Goal: Complete application form

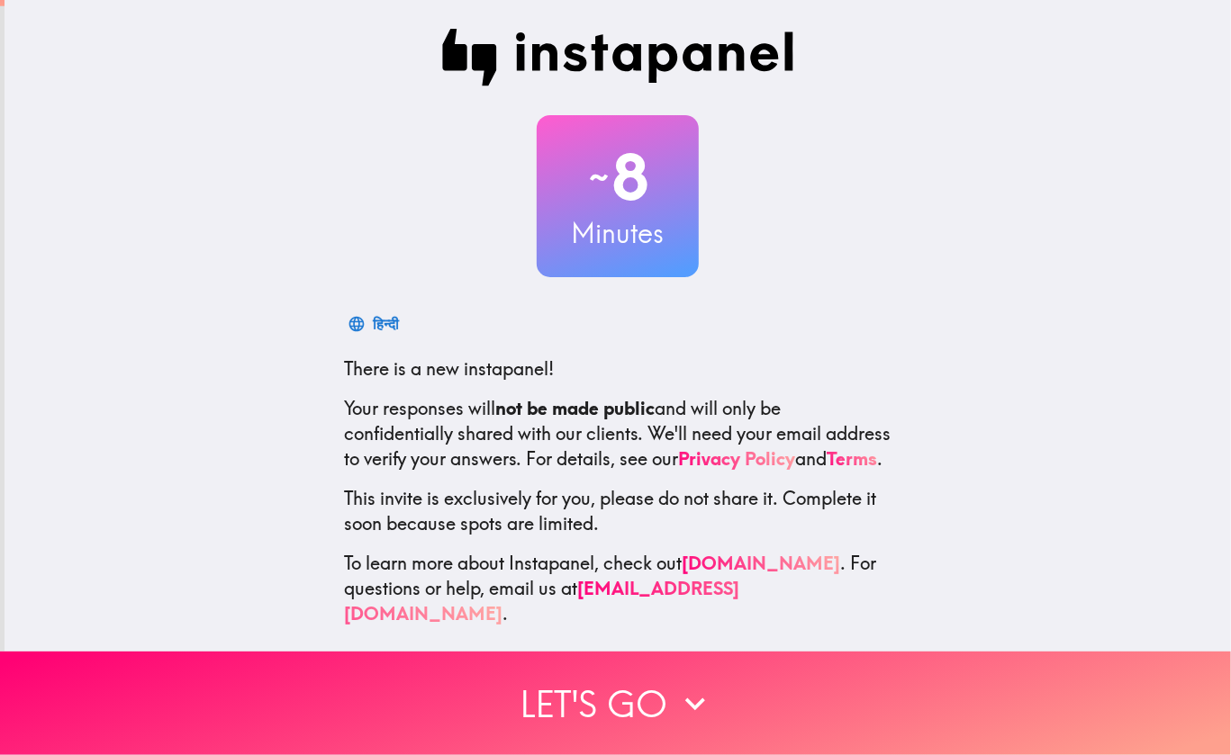
scroll to position [16, 0]
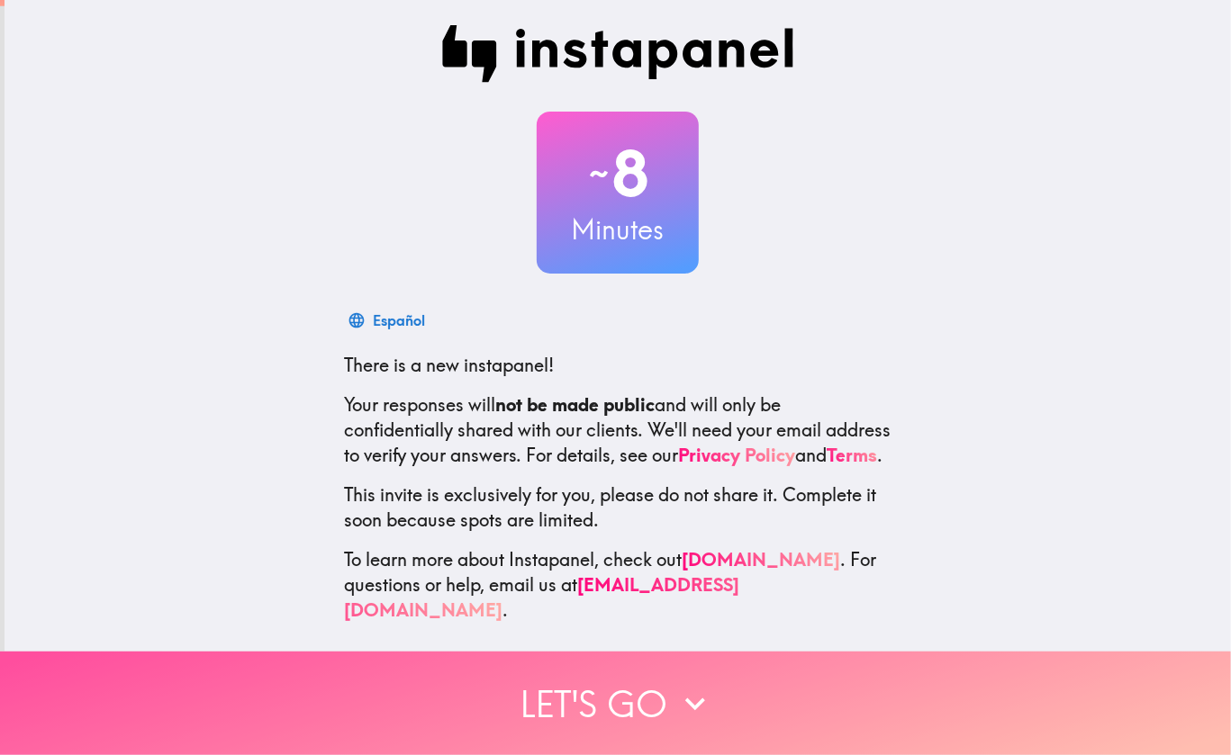
click at [685, 698] on icon "button" at bounding box center [695, 704] width 20 height 13
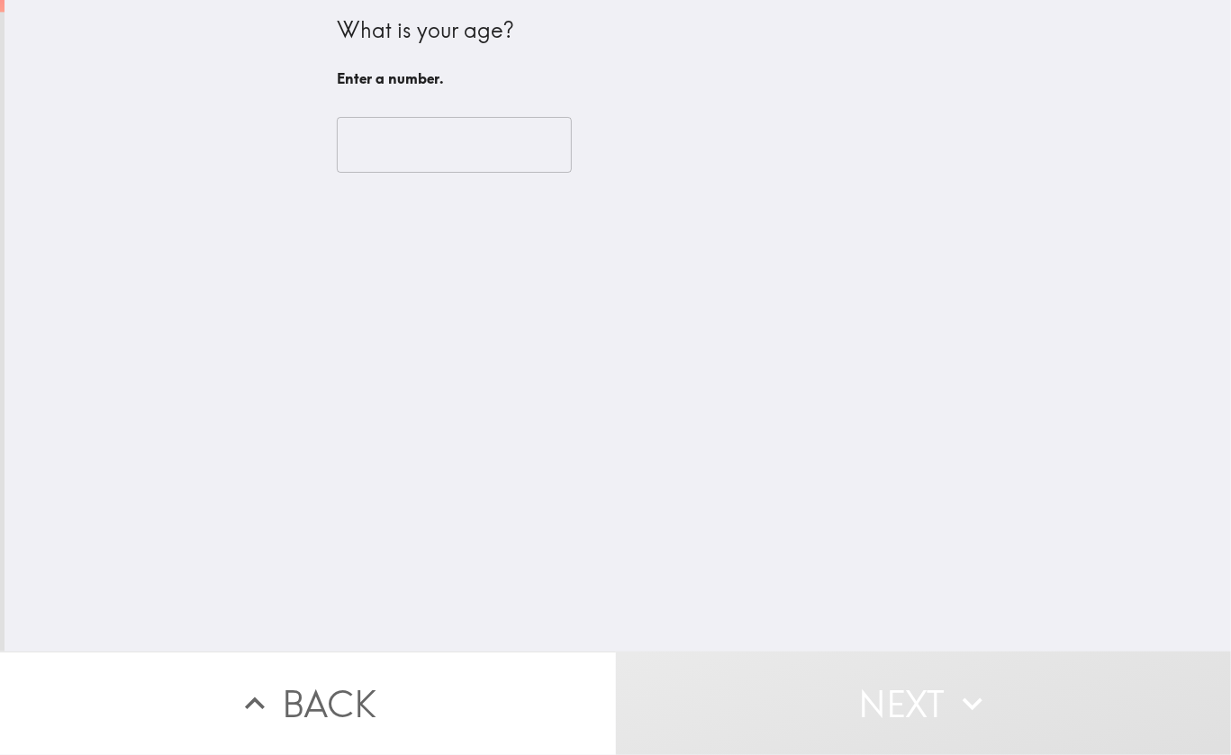
scroll to position [0, 0]
click at [456, 156] on input "number" at bounding box center [454, 145] width 235 height 56
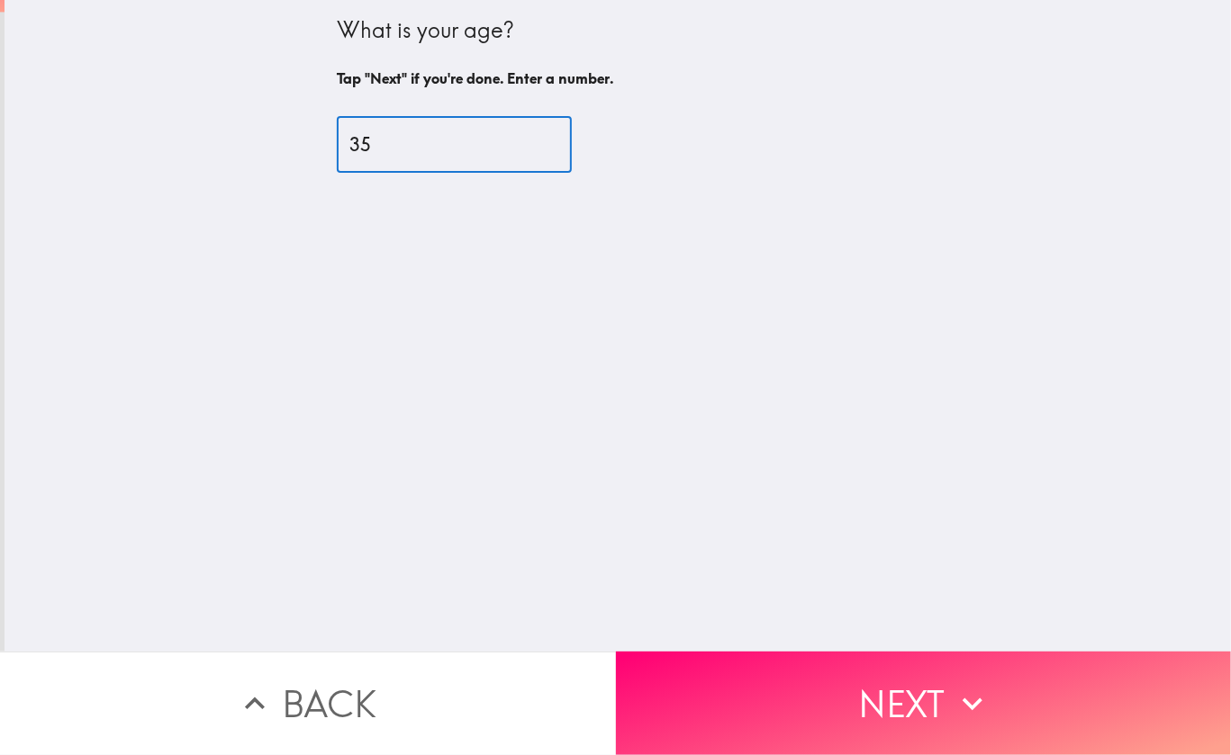
type input "35"
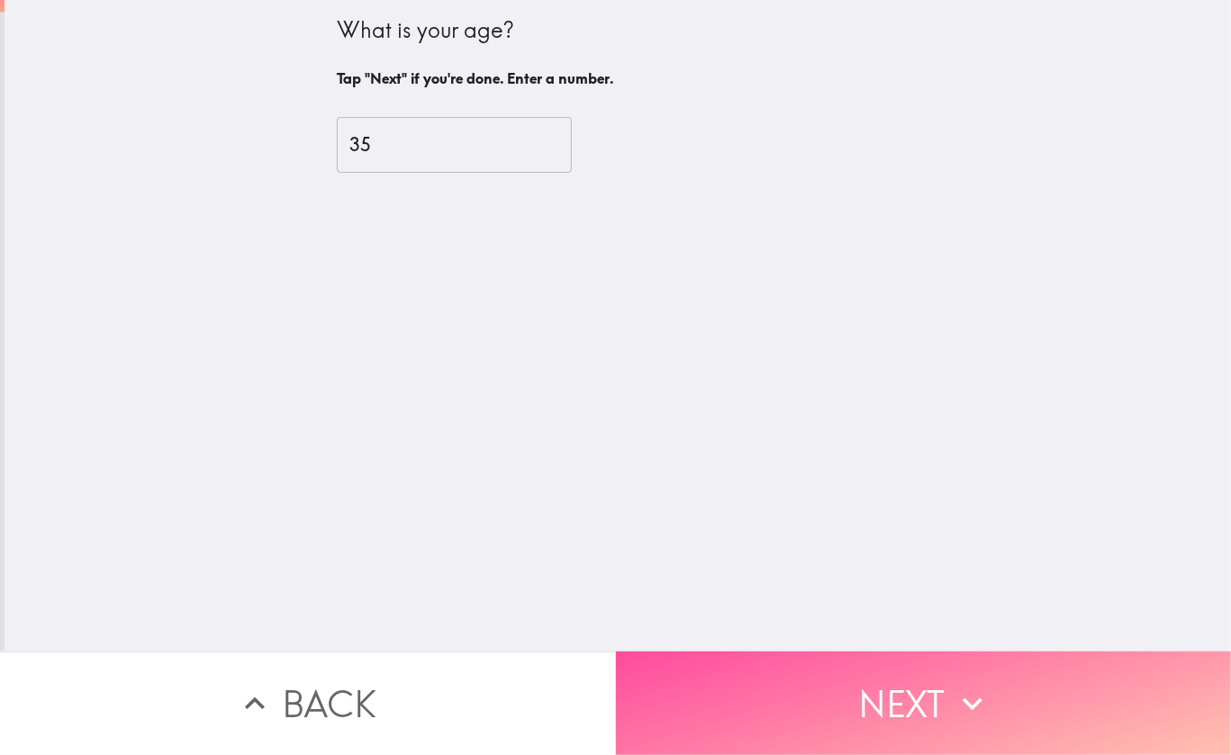
click at [879, 710] on button "Next" at bounding box center [924, 704] width 616 height 104
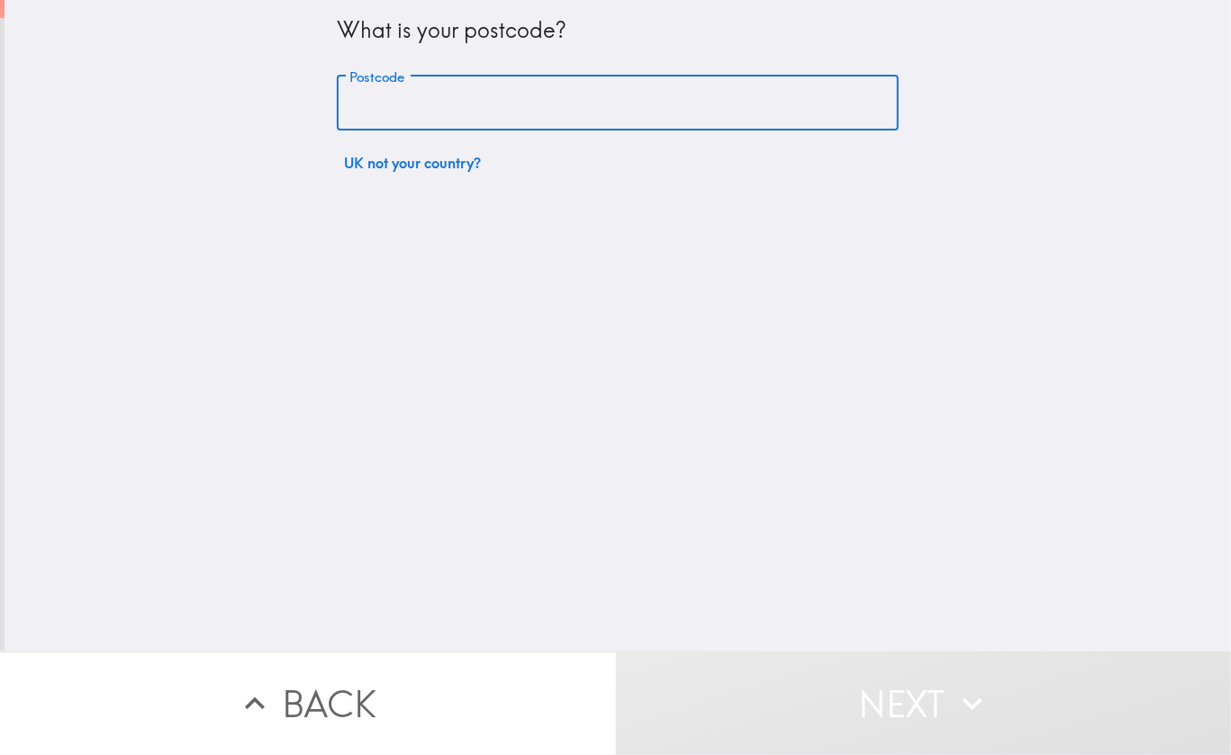
click at [382, 100] on input "Postcode" at bounding box center [618, 104] width 562 height 56
type input "B45 0BJ"
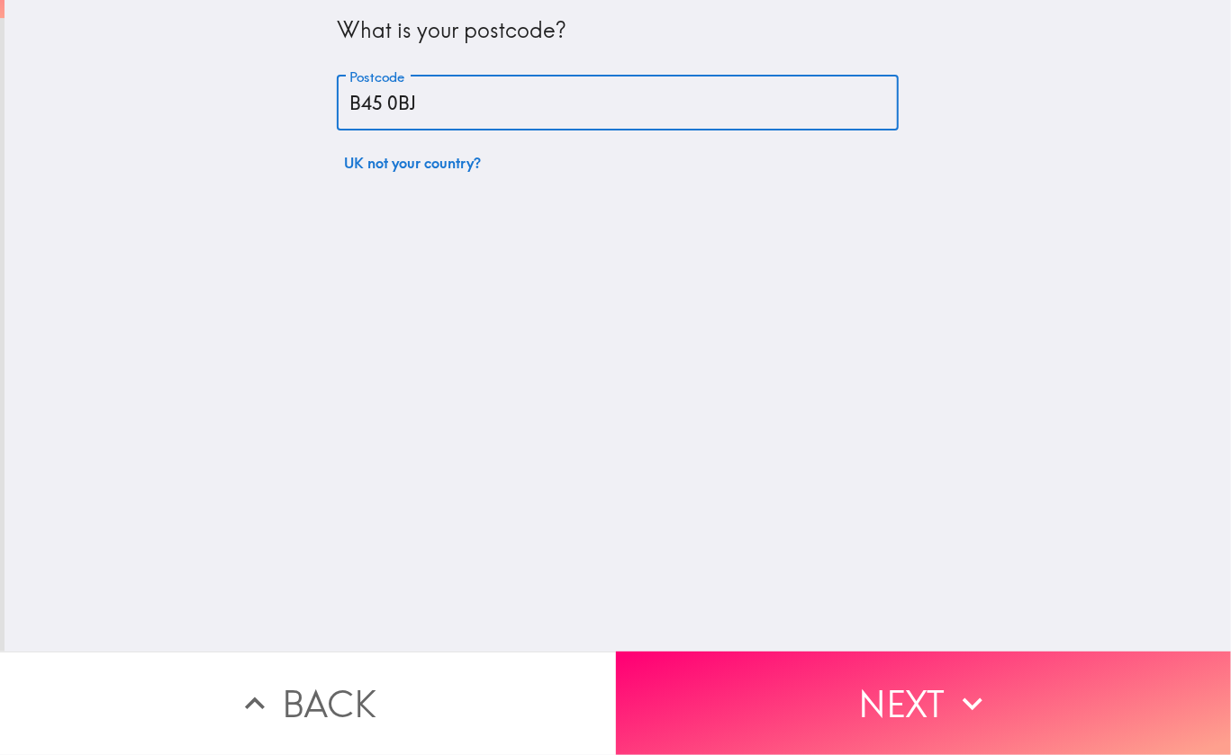
click at [833, 694] on button "Next" at bounding box center [924, 704] width 616 height 104
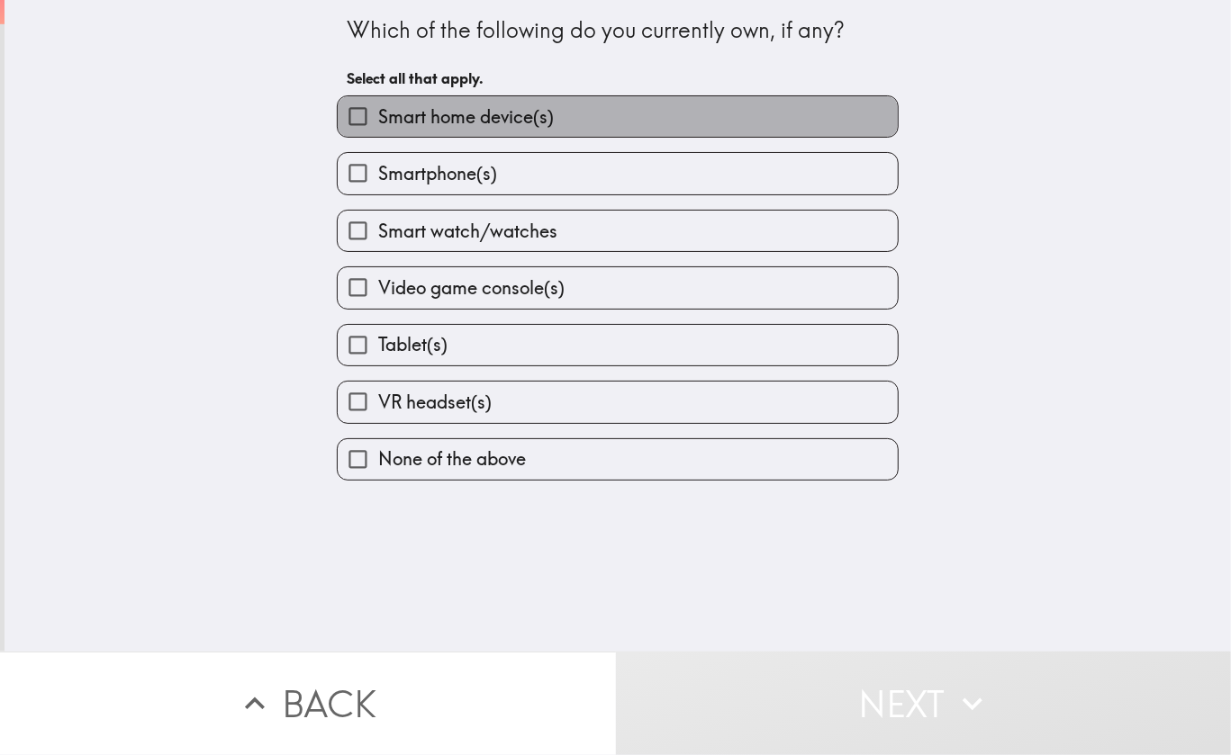
click at [395, 122] on span "Smart home device(s)" at bounding box center [466, 116] width 176 height 25
click at [378, 122] on input "Smart home device(s)" at bounding box center [358, 116] width 41 height 41
checkbox input "true"
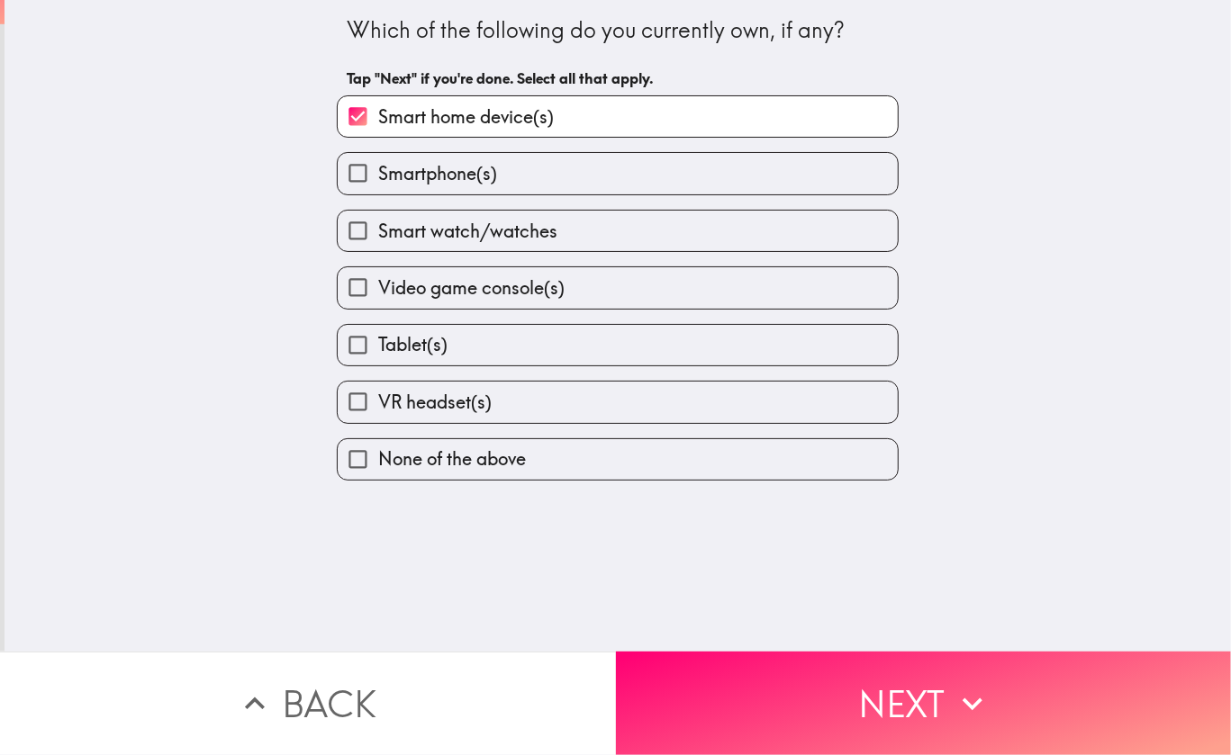
click at [795, 692] on button "Next" at bounding box center [924, 704] width 616 height 104
